Goal: Use online tool/utility: Utilize a website feature to perform a specific function

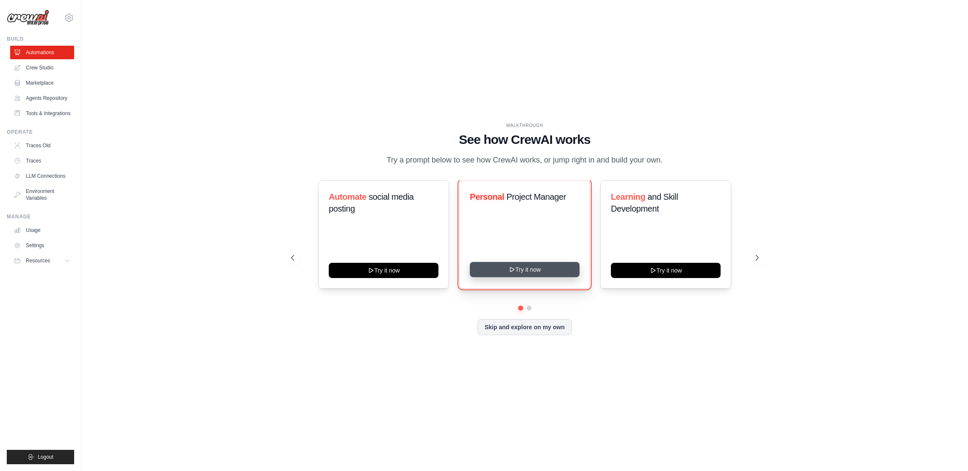
click at [515, 272] on icon at bounding box center [511, 269] width 7 height 7
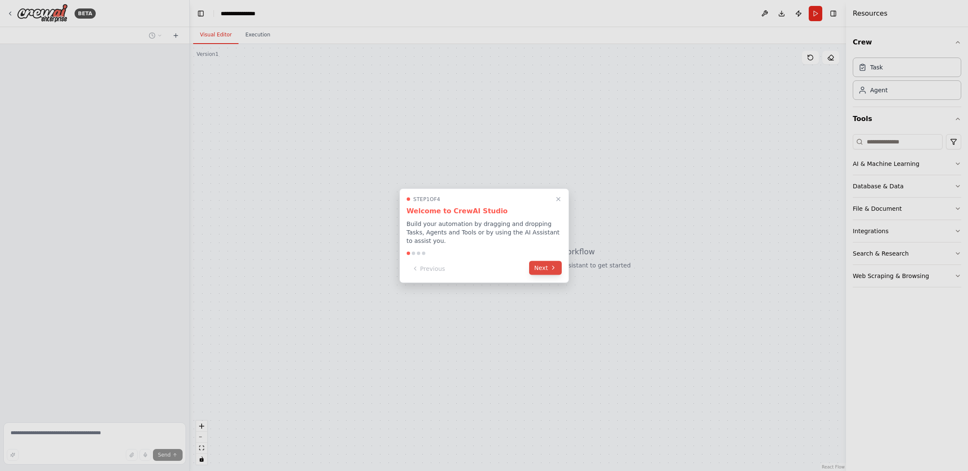
click at [544, 266] on button "Next" at bounding box center [545, 268] width 33 height 14
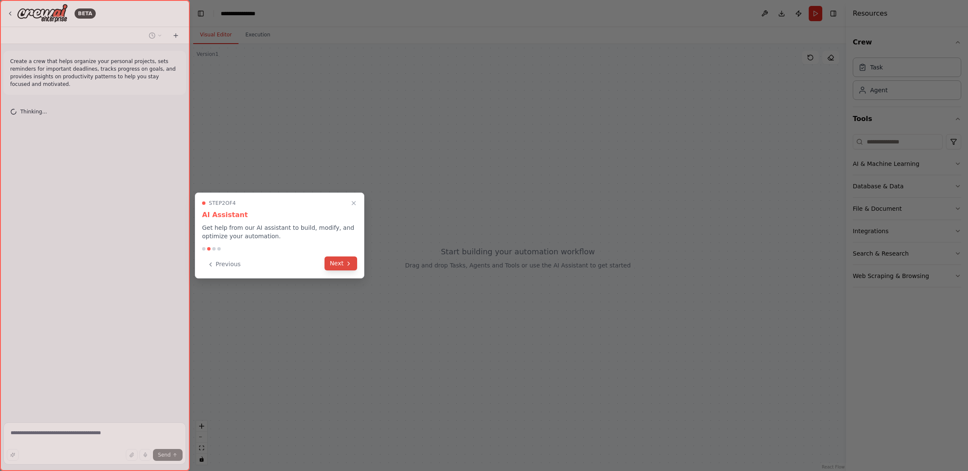
click at [354, 270] on button "Next" at bounding box center [340, 264] width 33 height 14
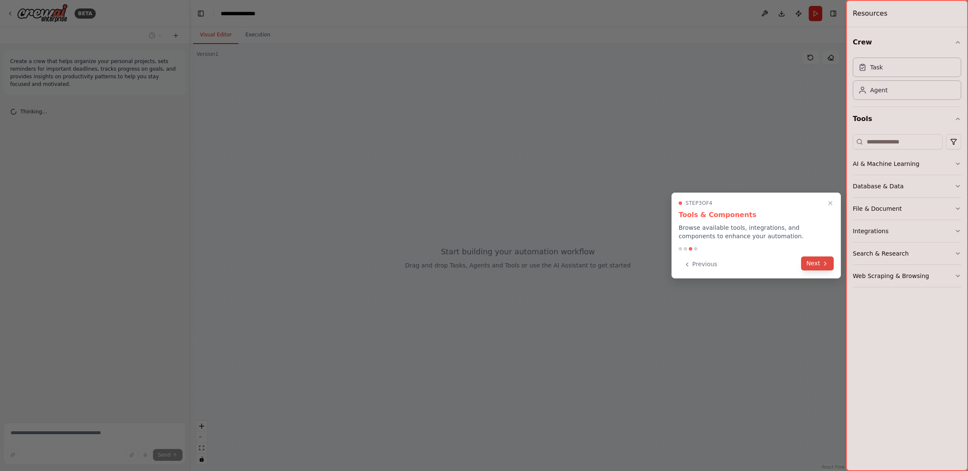
click at [813, 266] on button "Next" at bounding box center [817, 264] width 33 height 14
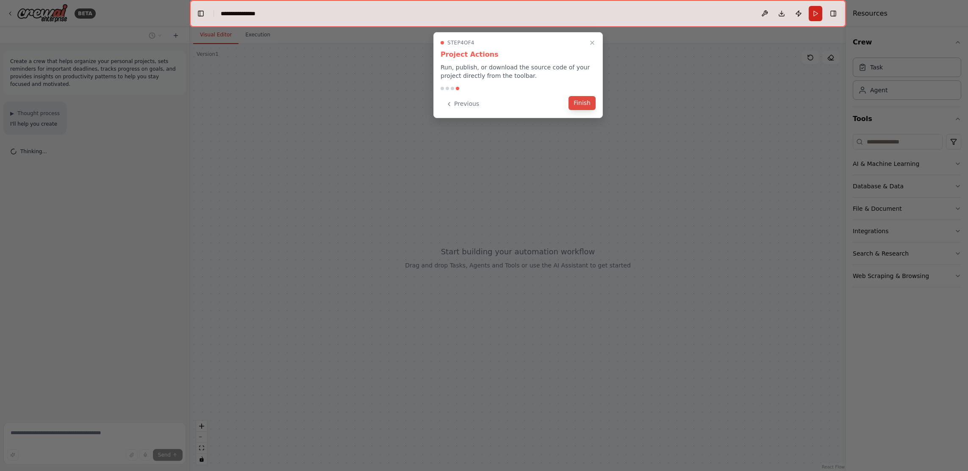
click at [594, 103] on button "Finish" at bounding box center [581, 103] width 27 height 14
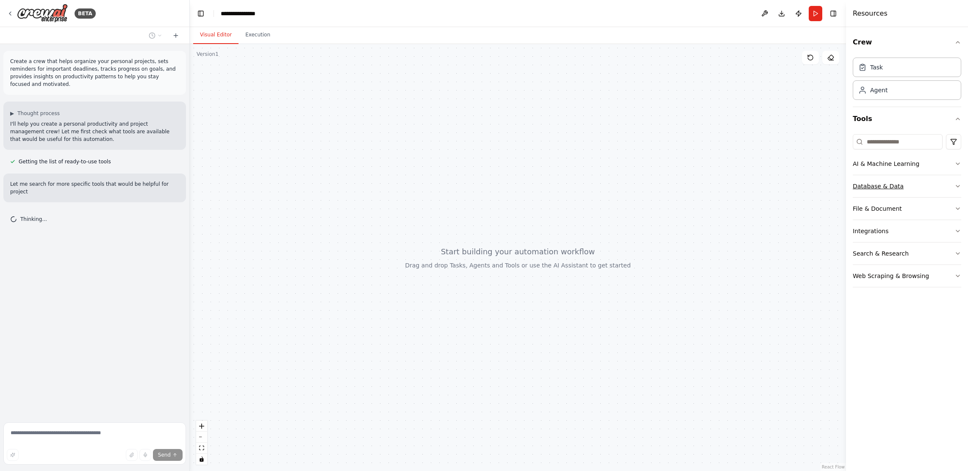
click at [870, 184] on div "Database & Data" at bounding box center [878, 186] width 51 height 8
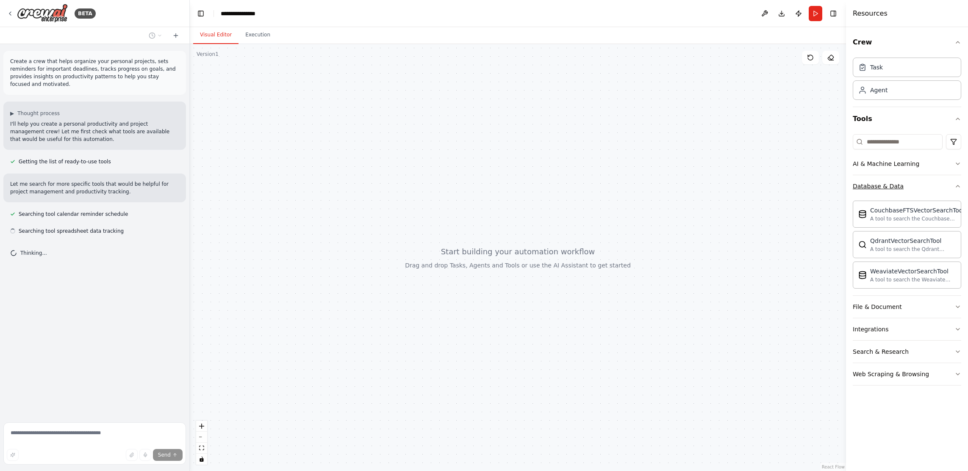
click at [870, 184] on div "Database & Data" at bounding box center [878, 186] width 51 height 8
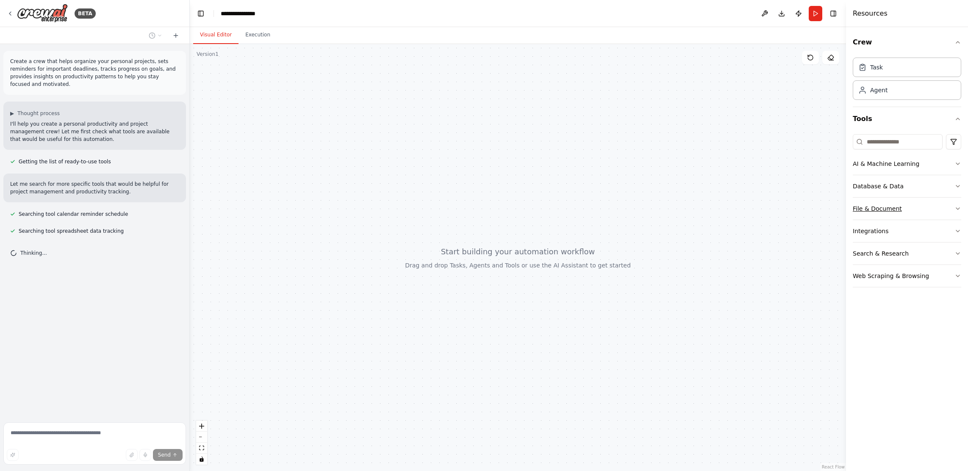
click at [874, 203] on button "File & Document" at bounding box center [907, 209] width 108 height 22
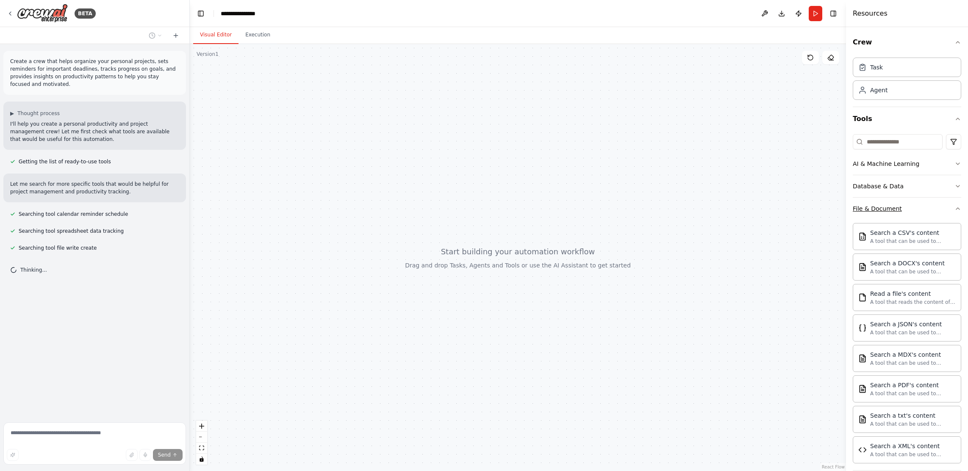
click at [872, 201] on button "File & Document" at bounding box center [907, 209] width 108 height 22
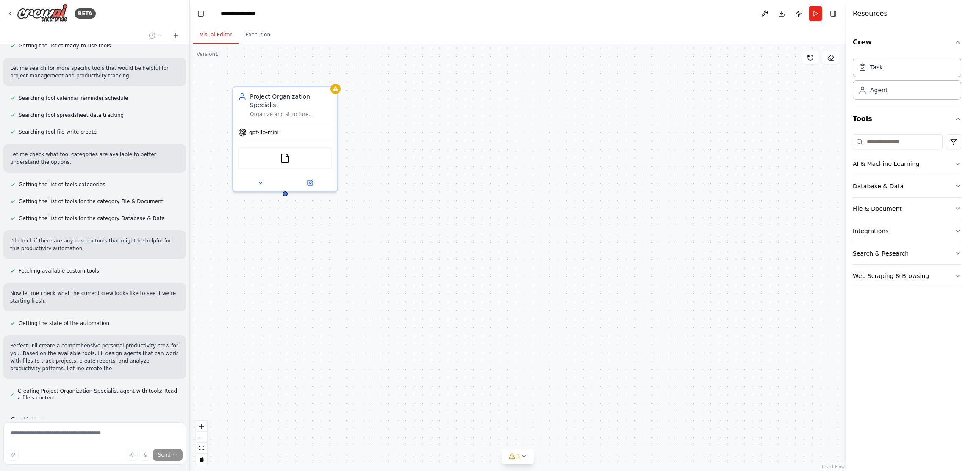
scroll to position [124, 0]
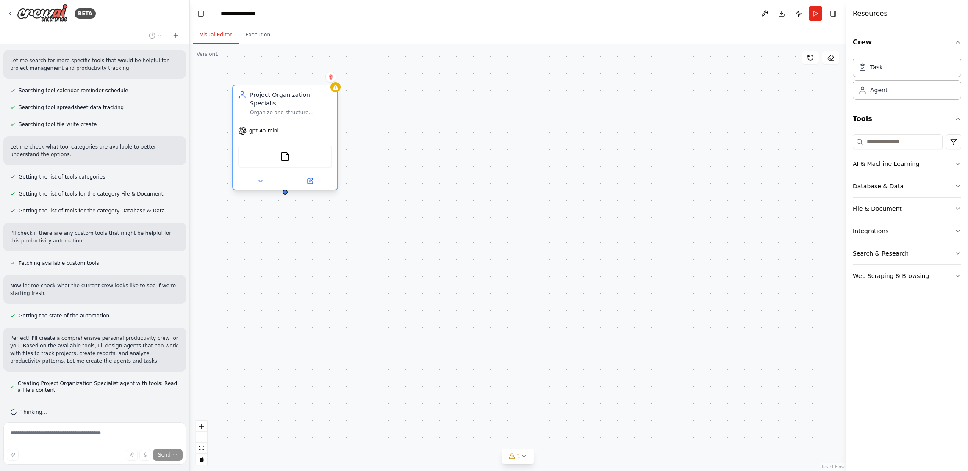
click at [297, 153] on div "FileReadTool" at bounding box center [285, 157] width 94 height 22
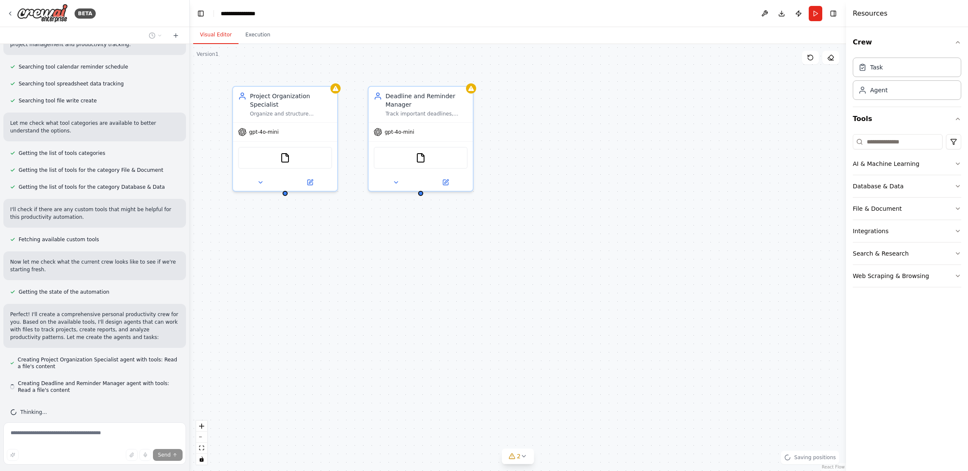
click at [338, 179] on div "Project Organization Specialist Organize and structure personal projects by cre…" at bounding box center [518, 257] width 656 height 427
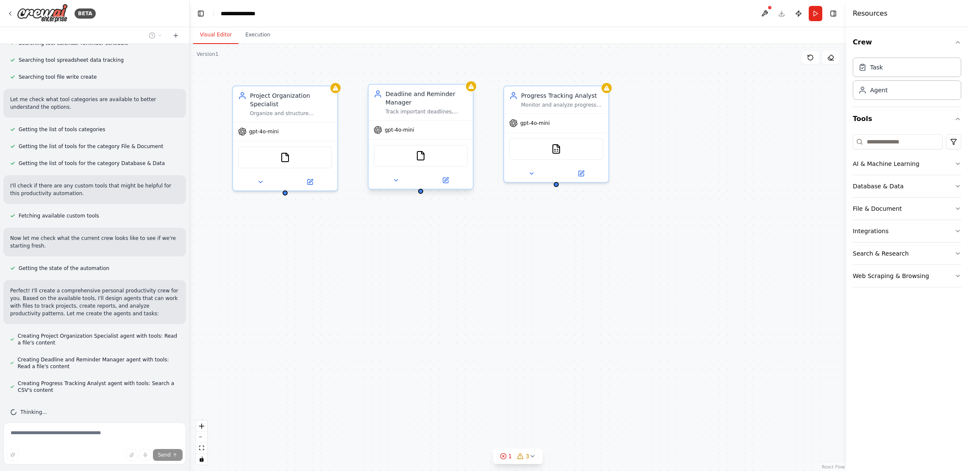
click at [396, 155] on div "FileReadTool" at bounding box center [421, 156] width 94 height 22
click at [412, 161] on div "FileReadTool" at bounding box center [421, 156] width 94 height 22
click at [284, 185] on div "Project Organization Specialist Organize and structure personal projects by cre…" at bounding box center [518, 257] width 656 height 427
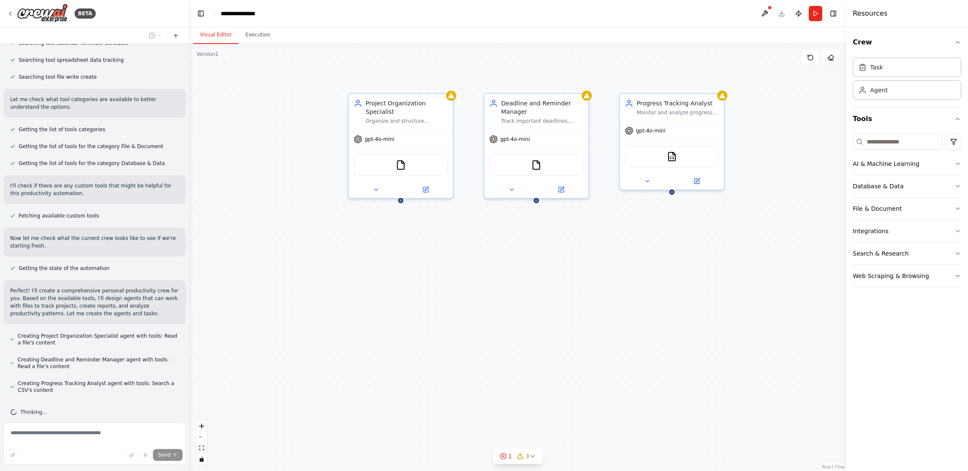
scroll to position [195, 0]
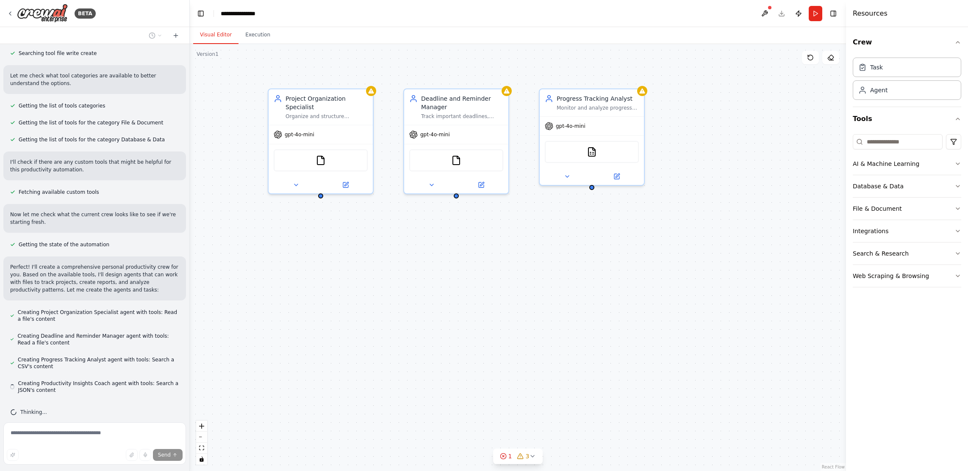
drag, startPoint x: 284, startPoint y: 186, endPoint x: 301, endPoint y: 184, distance: 16.7
click at [296, 180] on div "Project Organization Specialist Organize and structure personal projects by cre…" at bounding box center [518, 257] width 656 height 427
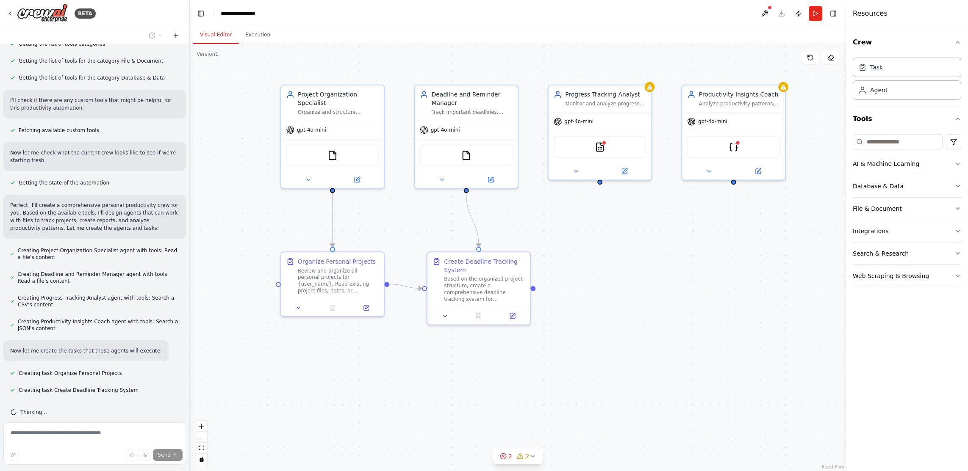
scroll to position [274, 0]
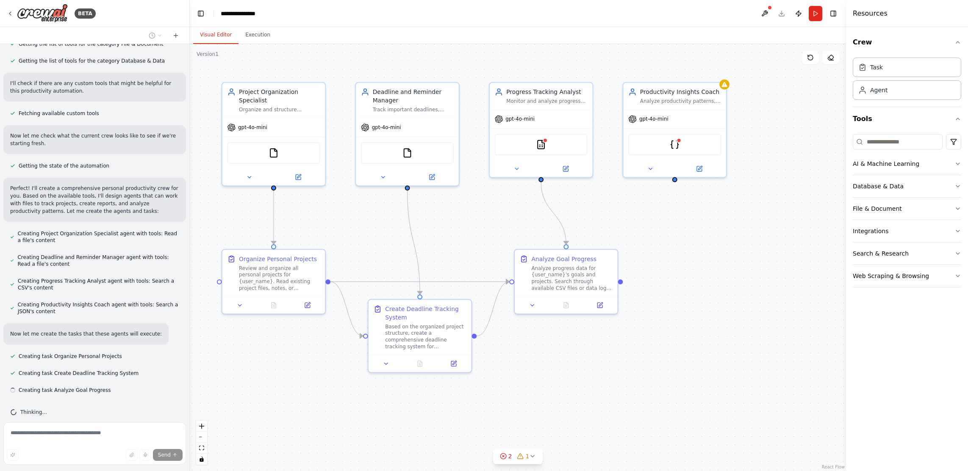
drag, startPoint x: 761, startPoint y: 238, endPoint x: 702, endPoint y: 235, distance: 58.9
click at [702, 235] on div ".deletable-edge-delete-btn { width: 20px; height: 20px; border: 0px solid #ffff…" at bounding box center [518, 257] width 656 height 427
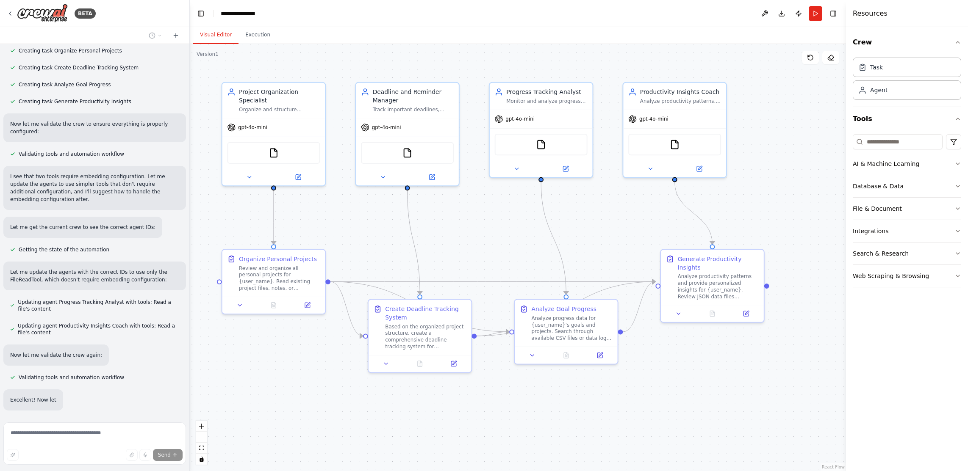
scroll to position [596, 0]
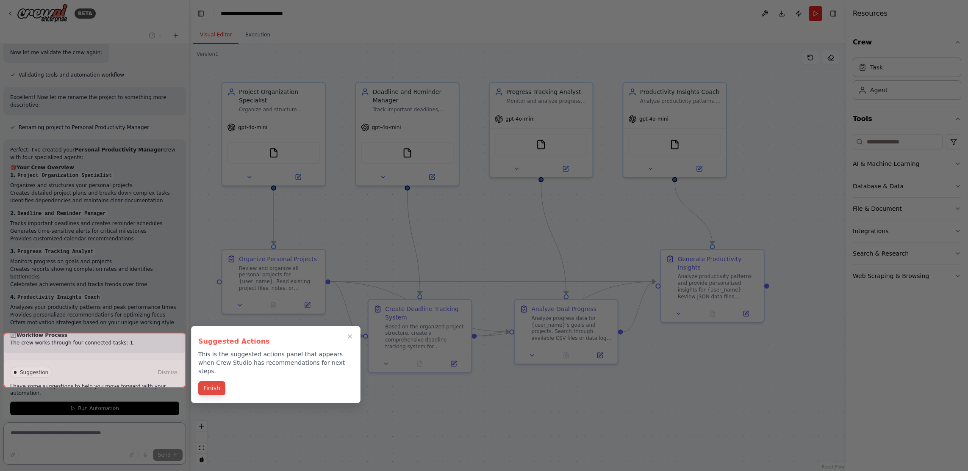
click at [210, 380] on div "Suggested Actions This is the suggested actions panel that appears when Crew St…" at bounding box center [275, 365] width 169 height 78
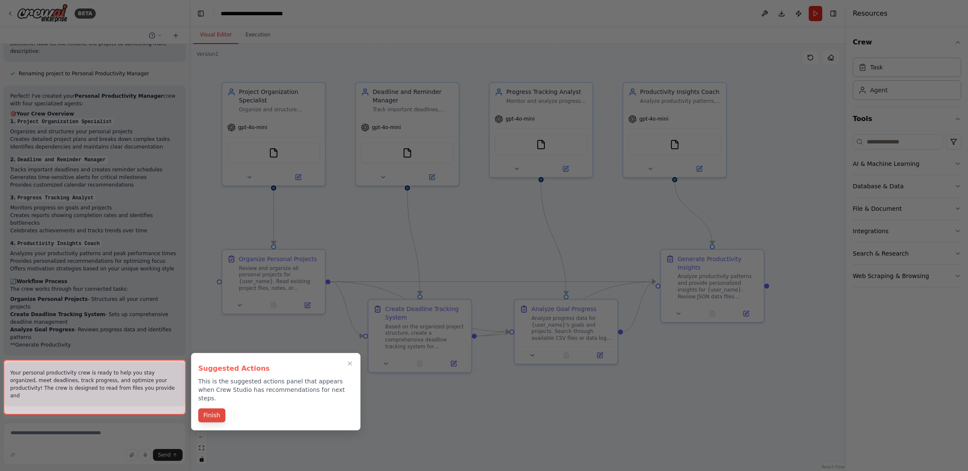
click at [211, 409] on button "Finish" at bounding box center [211, 416] width 27 height 14
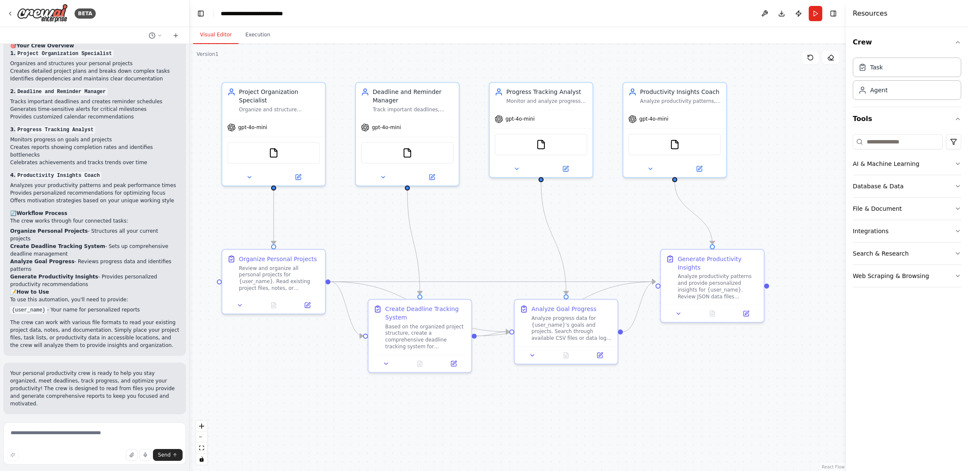
scroll to position [1005, 0]
click at [119, 462] on button "Run Automation" at bounding box center [94, 469] width 169 height 14
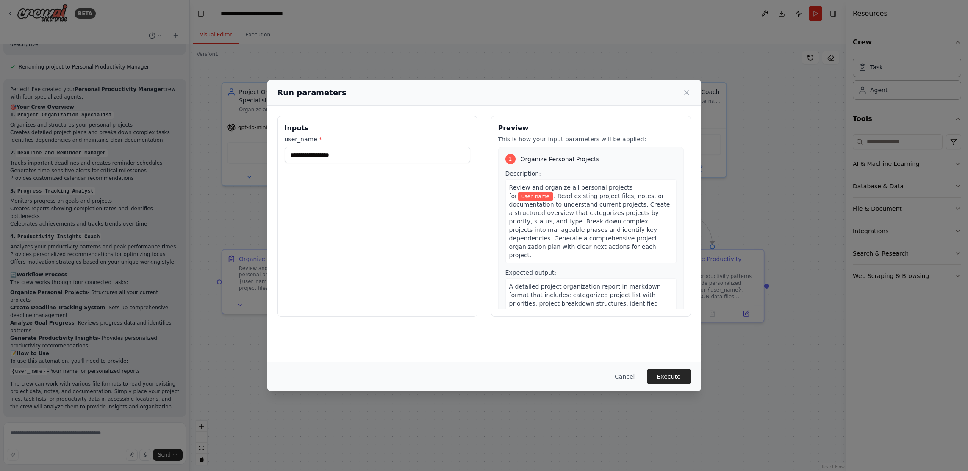
click at [199, 311] on div "Run parameters Inputs user_name * Preview This is how your input parameters wil…" at bounding box center [484, 235] width 968 height 471
